Goal: Transaction & Acquisition: Purchase product/service

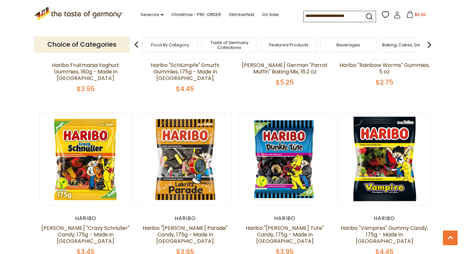
scroll to position [461, 0]
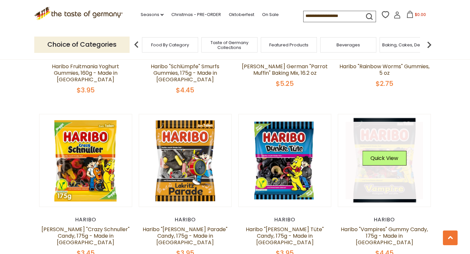
click at [381, 175] on link at bounding box center [385, 161] width 78 height 78
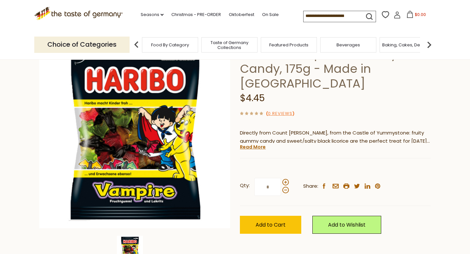
scroll to position [56, 0]
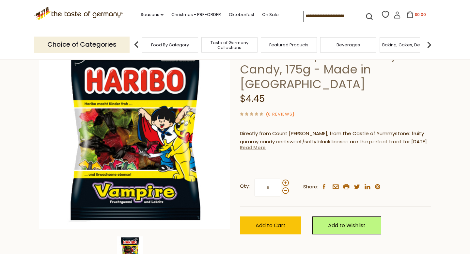
click at [259, 144] on link "Read More" at bounding box center [253, 147] width 26 height 7
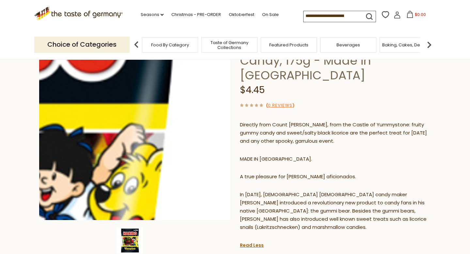
scroll to position [70, 0]
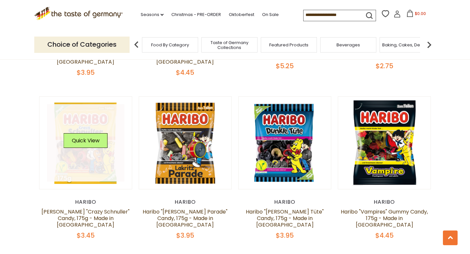
scroll to position [479, 0]
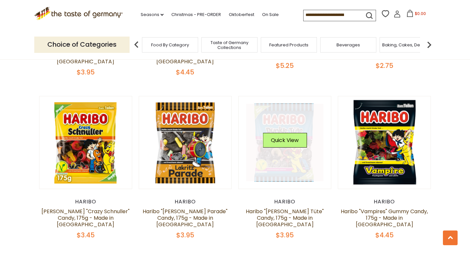
click at [272, 163] on link at bounding box center [285, 143] width 78 height 78
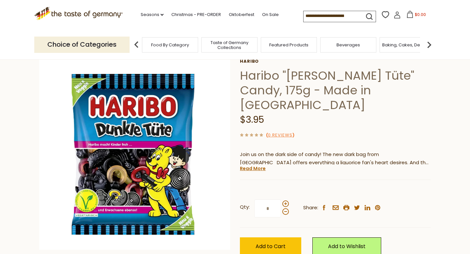
scroll to position [36, 0]
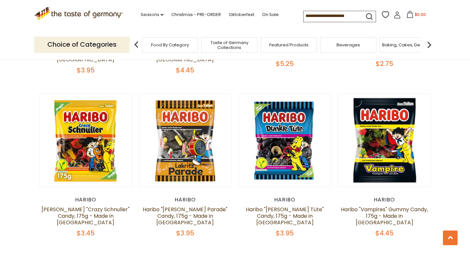
scroll to position [478, 0]
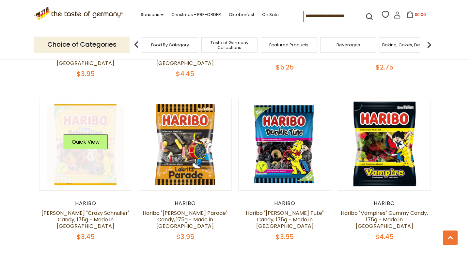
click at [82, 160] on link at bounding box center [86, 144] width 78 height 78
click at [98, 134] on button "Quick View" at bounding box center [86, 141] width 44 height 15
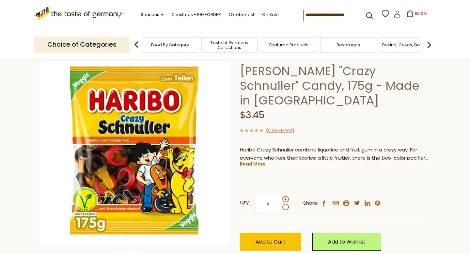
scroll to position [39, 0]
